Goal: Task Accomplishment & Management: Use online tool/utility

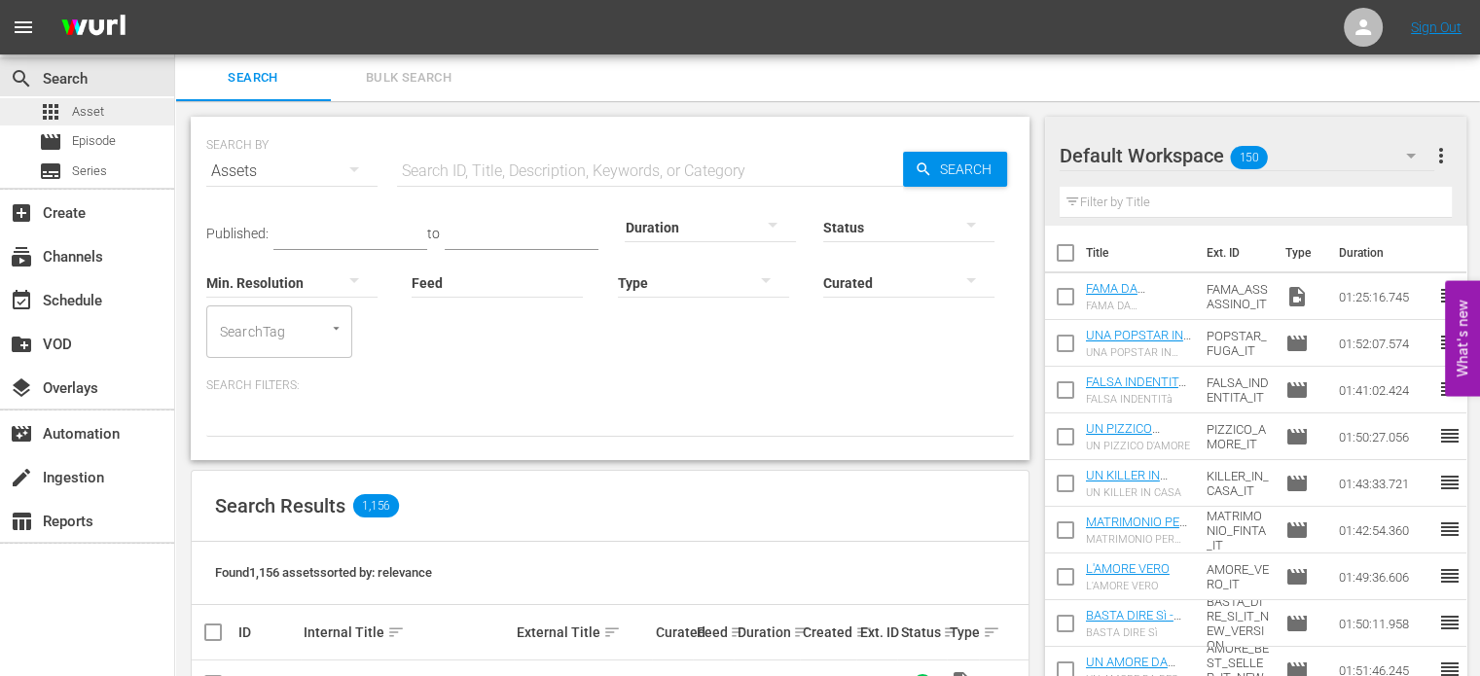
click at [117, 112] on div "apps Asset" at bounding box center [87, 111] width 174 height 27
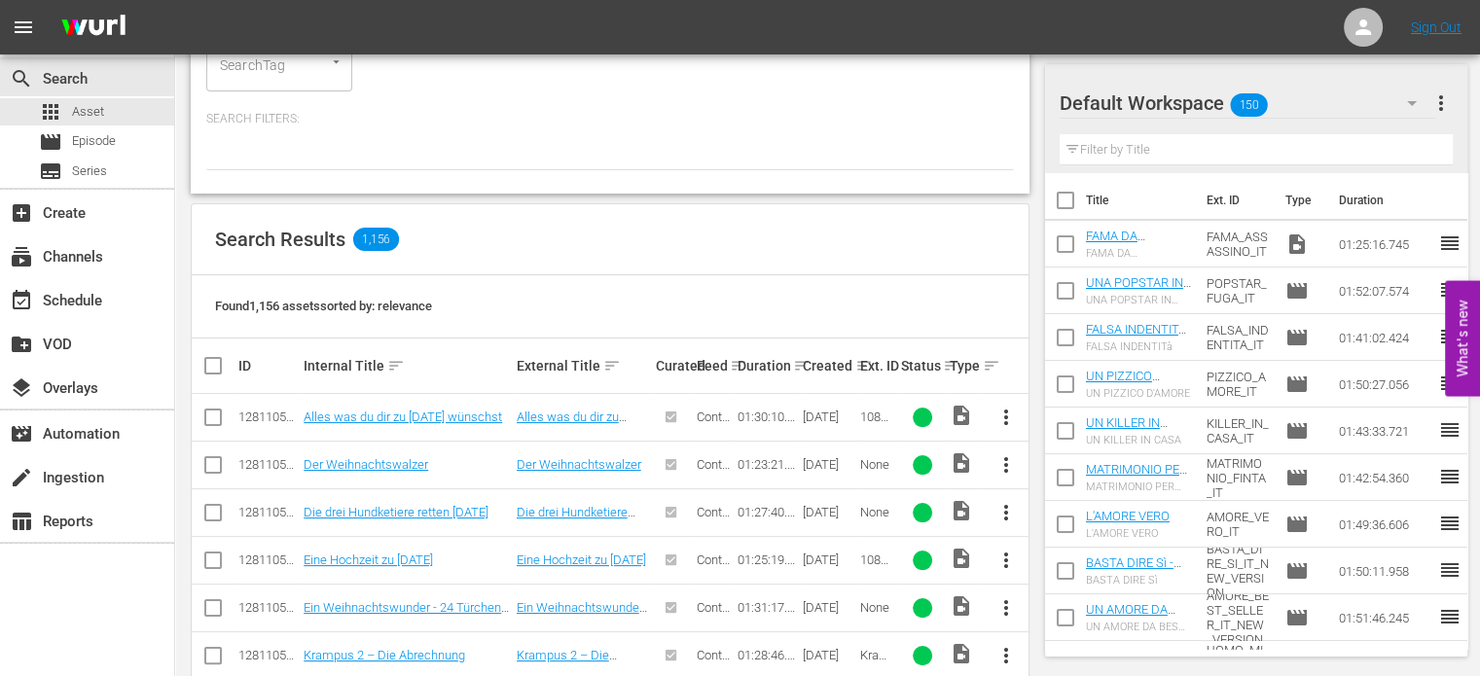
scroll to position [86, 0]
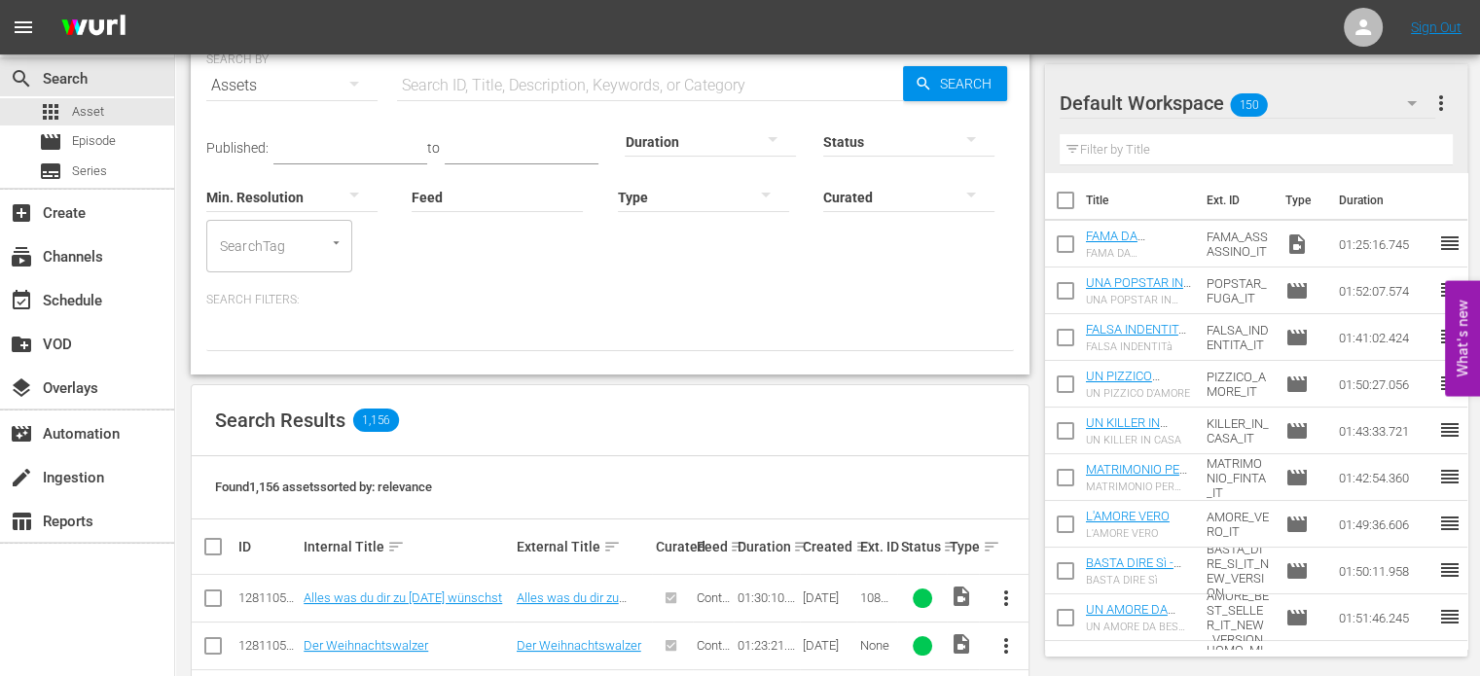
click at [848, 202] on div at bounding box center [908, 196] width 171 height 54
click at [906, 233] on div "Uncurated" at bounding box center [908, 224] width 171 height 31
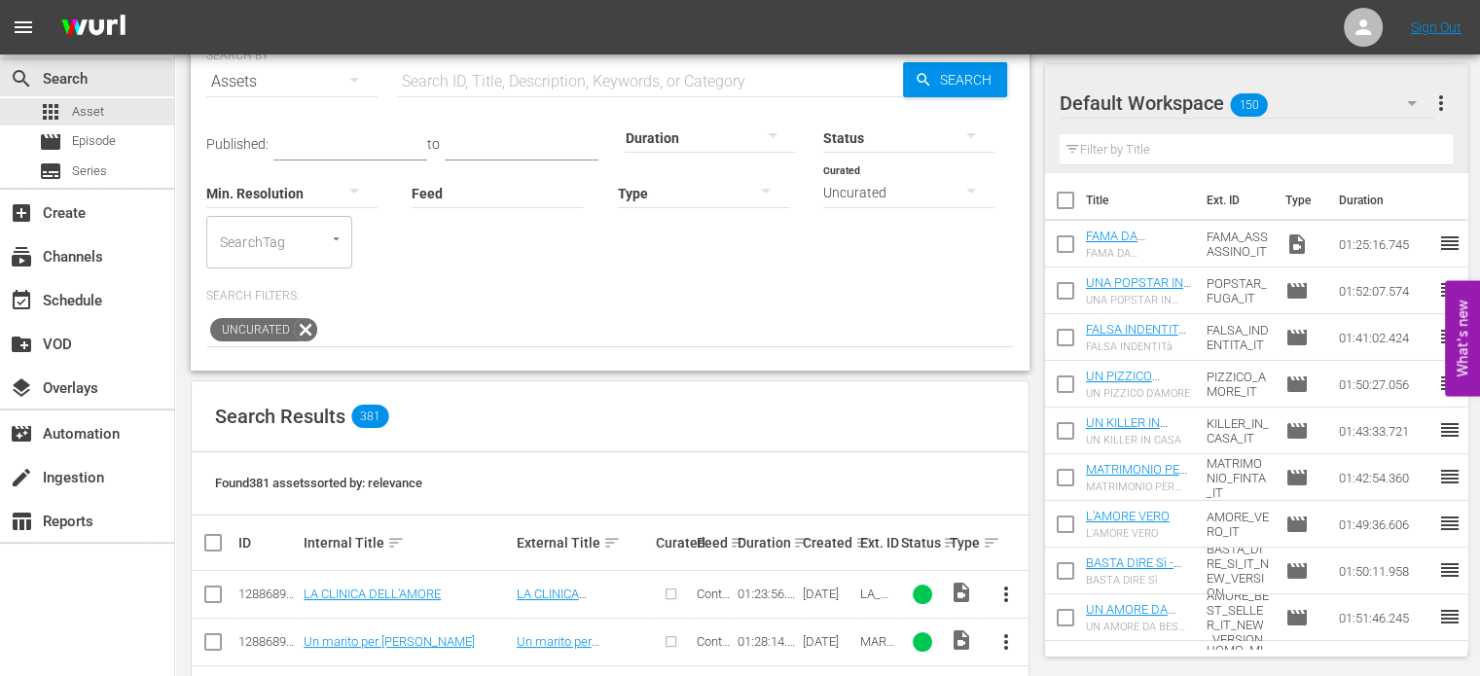
scroll to position [0, 0]
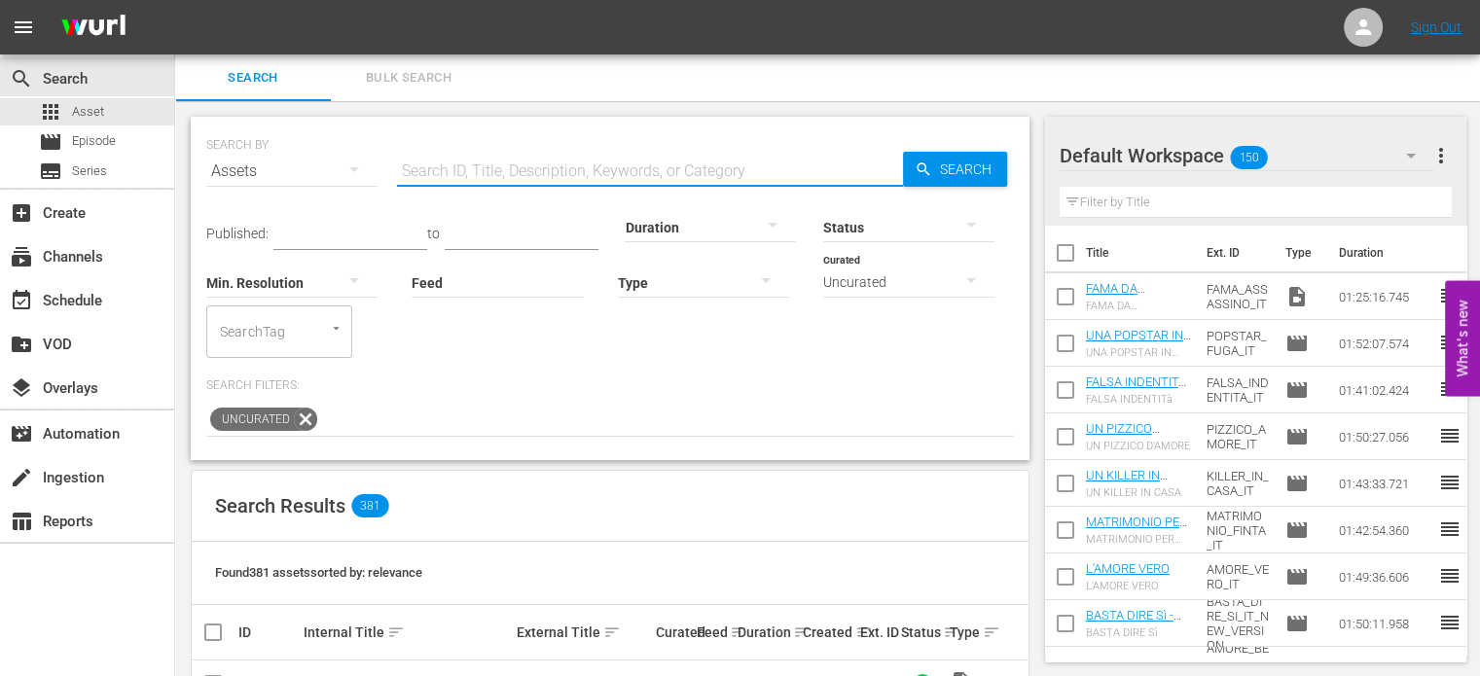
click at [534, 182] on input "text" at bounding box center [650, 171] width 506 height 47
type input "s"
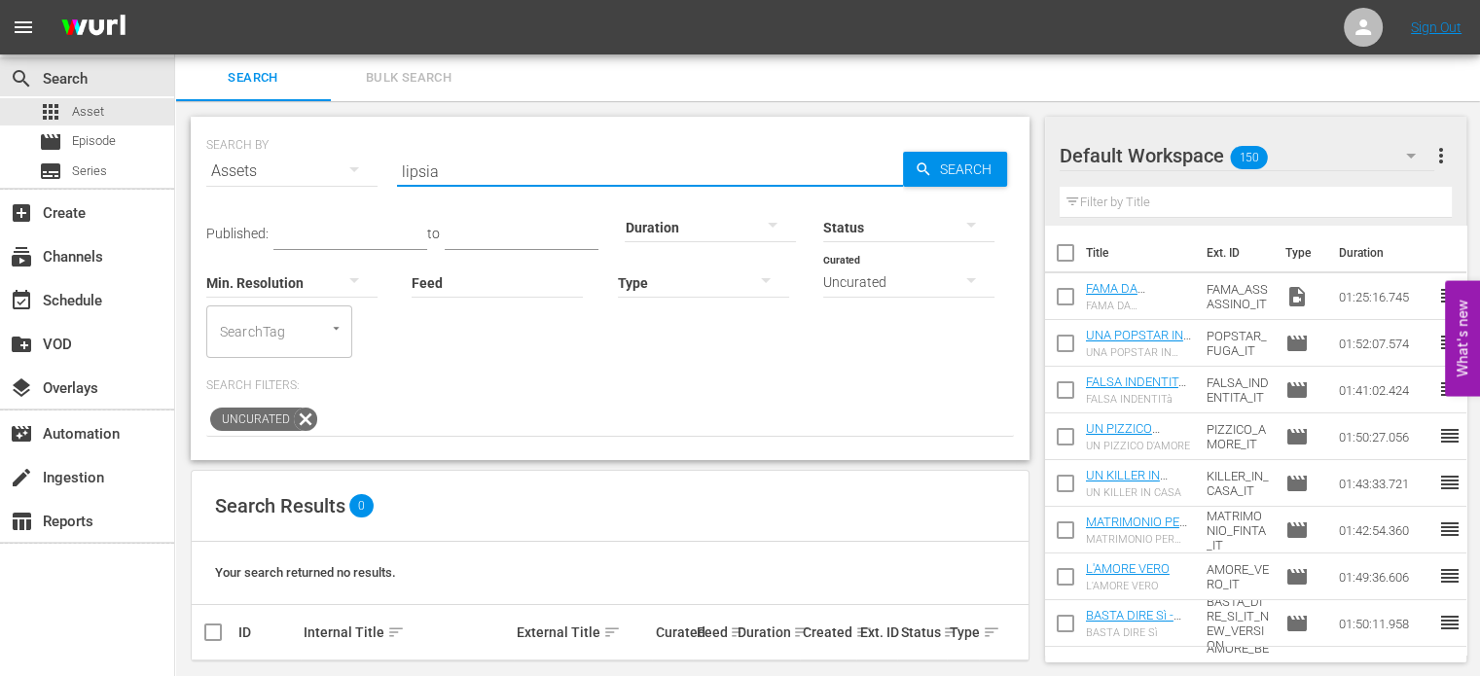
scroll to position [19, 0]
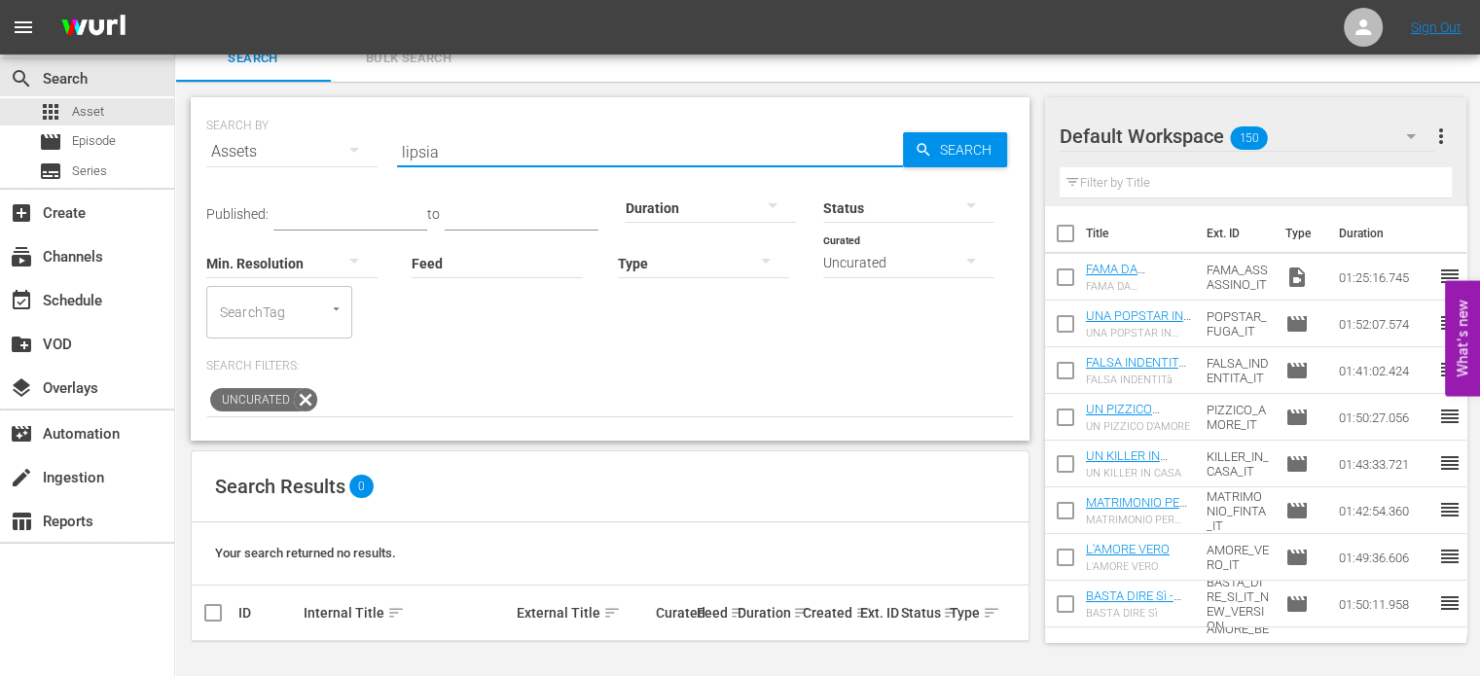
click at [518, 149] on input "lipsia" at bounding box center [650, 151] width 506 height 47
type input "guardia"
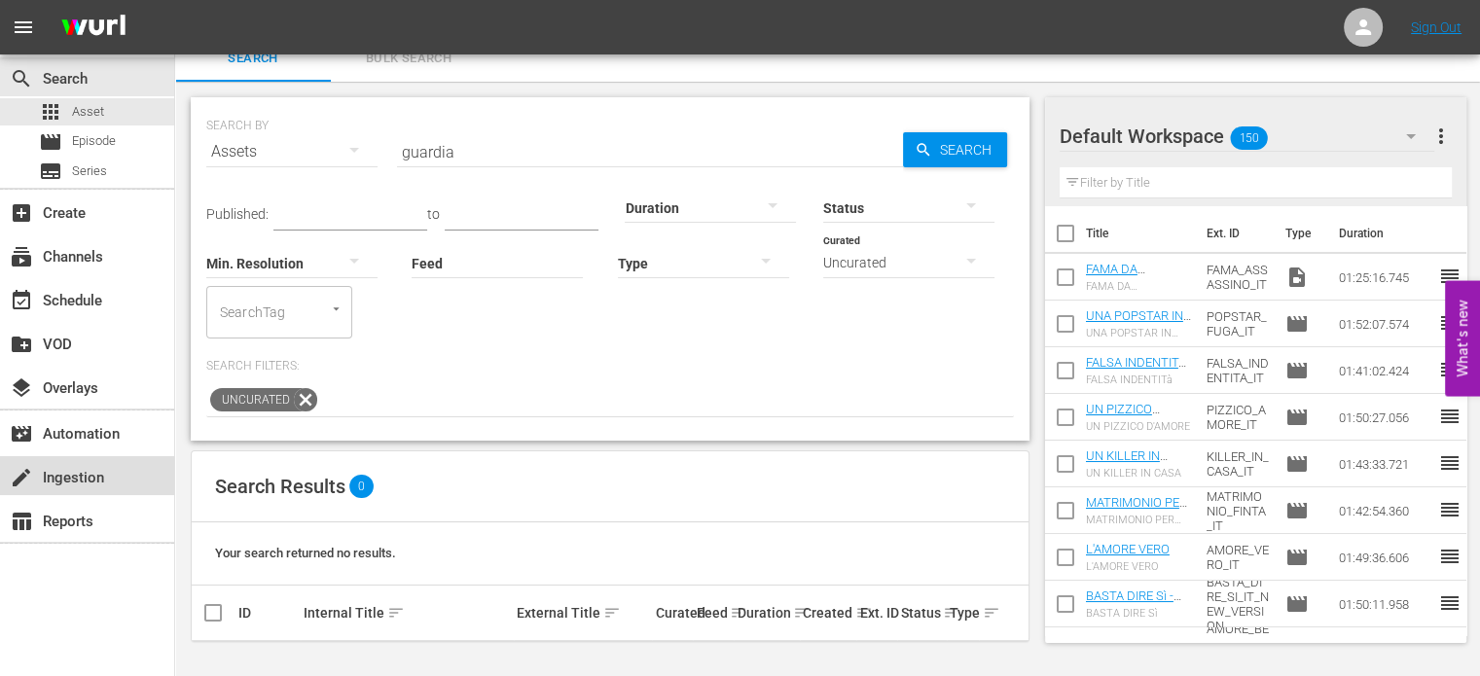
click at [100, 490] on div "create Ingestion" at bounding box center [87, 475] width 174 height 39
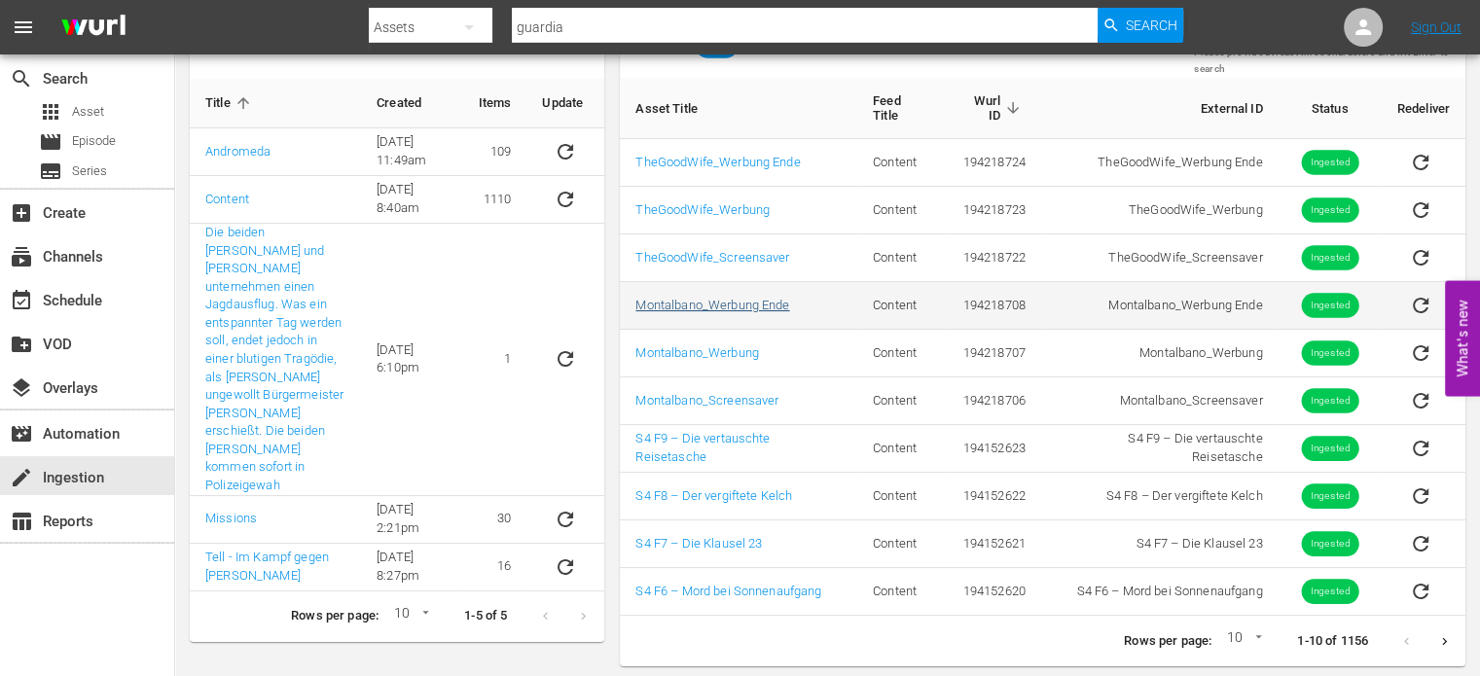
scroll to position [134, 0]
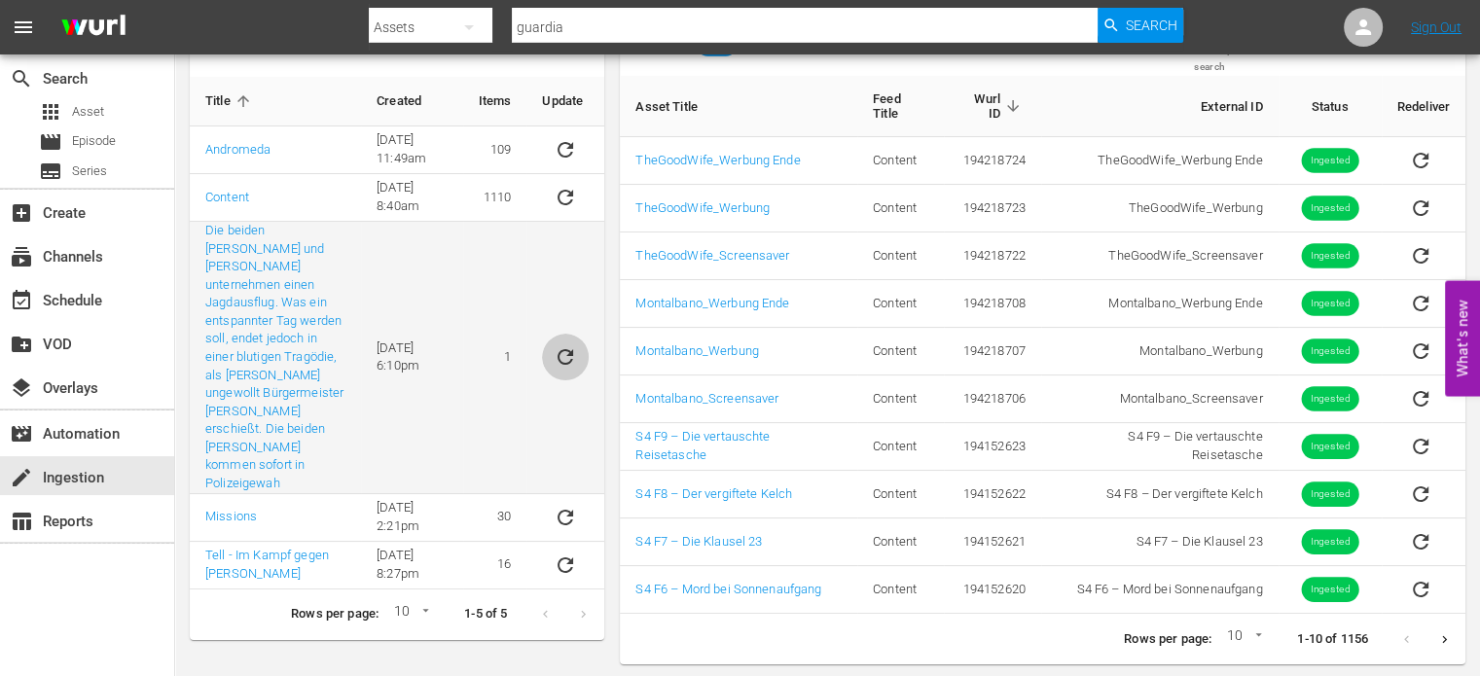
click at [564, 357] on button "sticky table" at bounding box center [565, 357] width 47 height 47
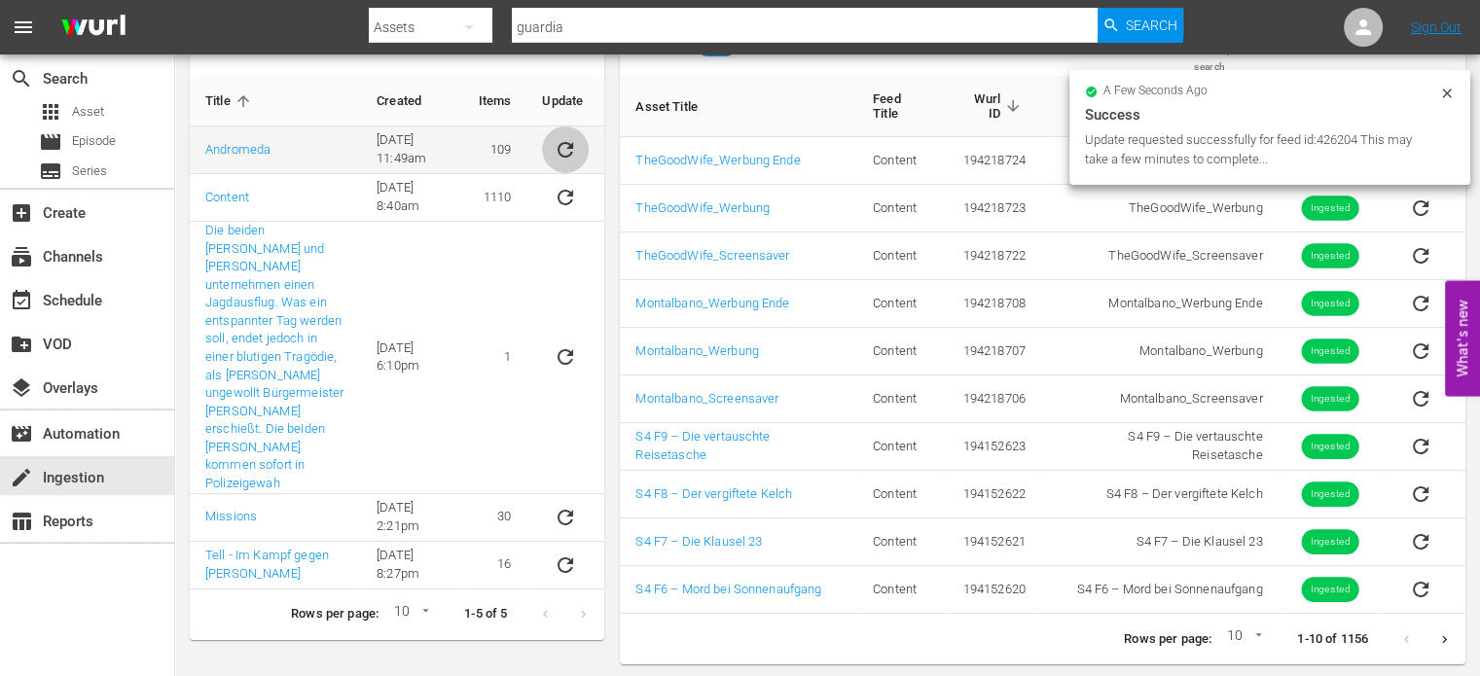
click at [559, 147] on icon "sticky table" at bounding box center [566, 150] width 16 height 16
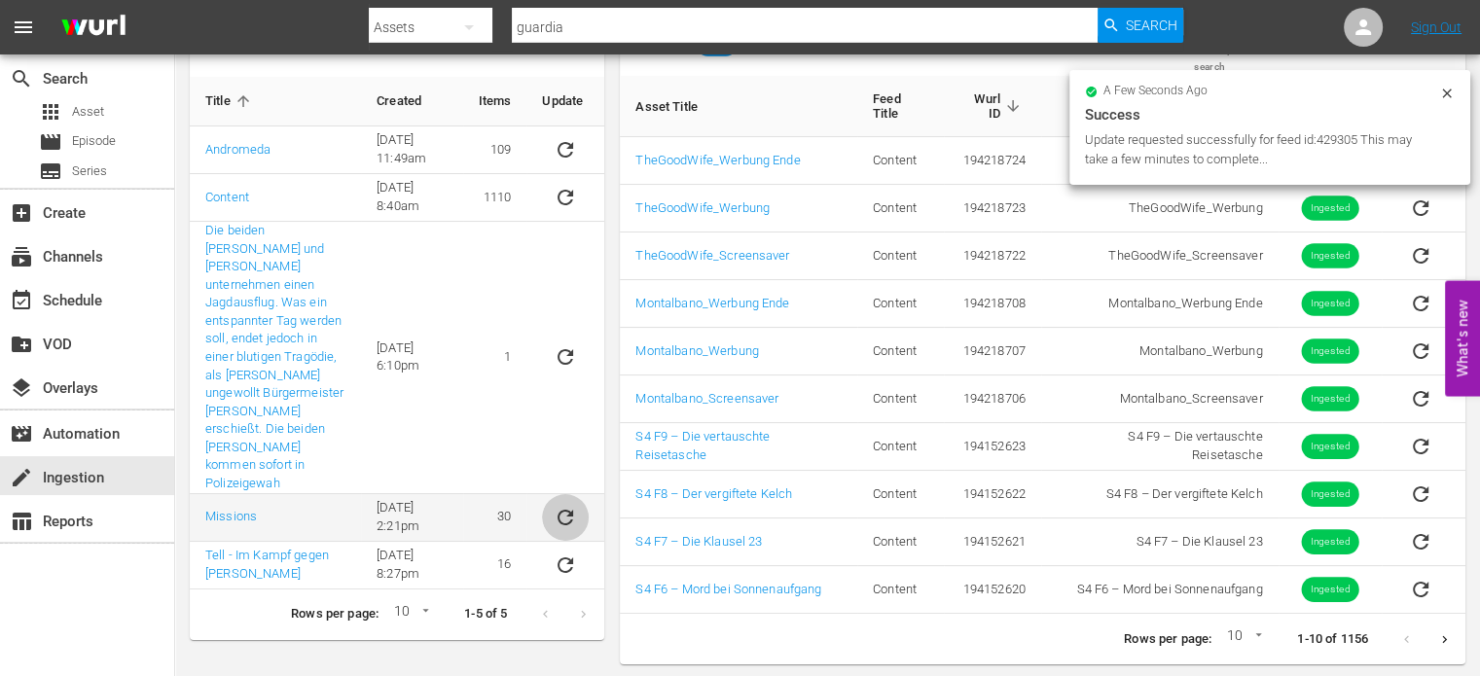
click at [557, 498] on button "sticky table" at bounding box center [565, 517] width 47 height 47
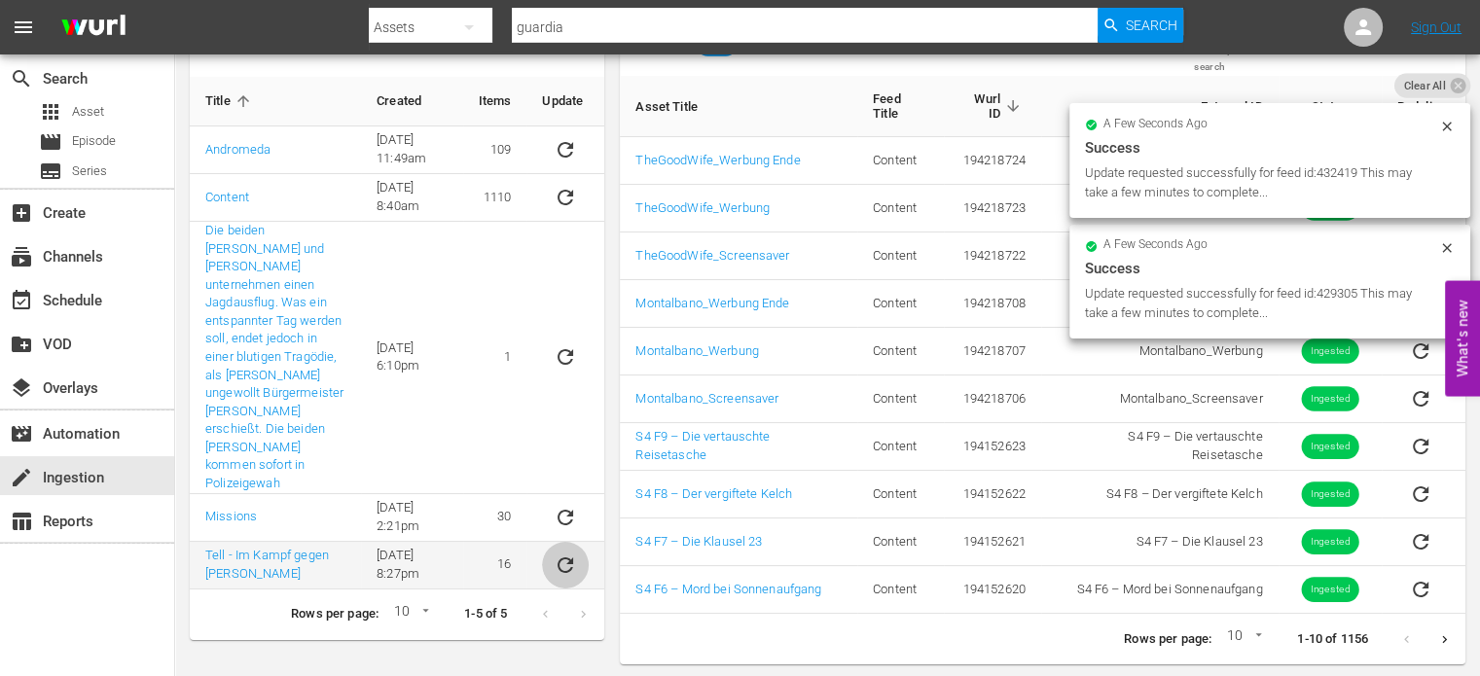
click at [569, 554] on icon "sticky table" at bounding box center [565, 565] width 23 height 23
